Goal: Task Accomplishment & Management: Use online tool/utility

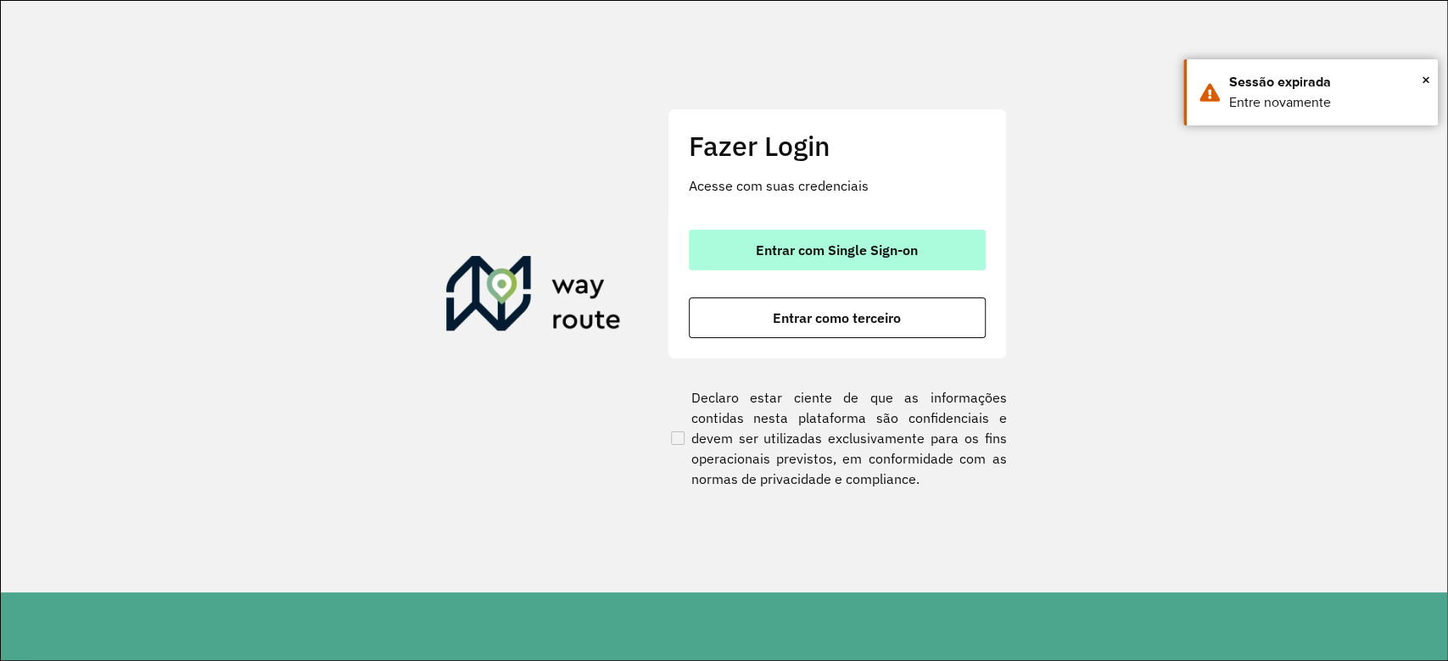
click at [814, 254] on span "Entrar com Single Sign-on" at bounding box center [837, 250] width 162 height 14
